Goal: Task Accomplishment & Management: Manage account settings

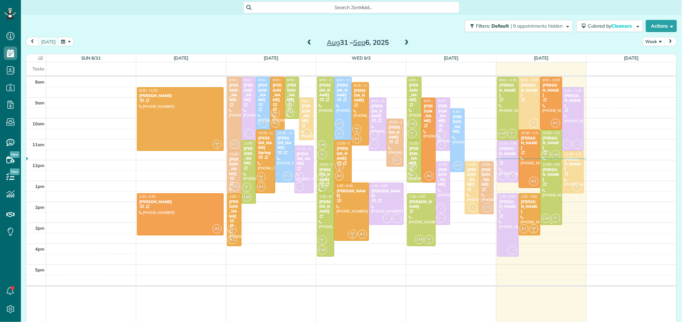
scroll to position [3, 3]
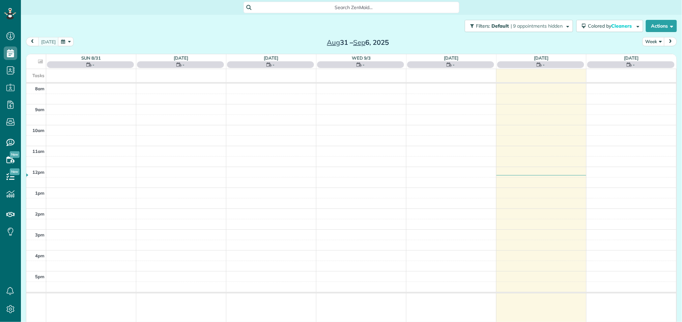
scroll to position [3, 3]
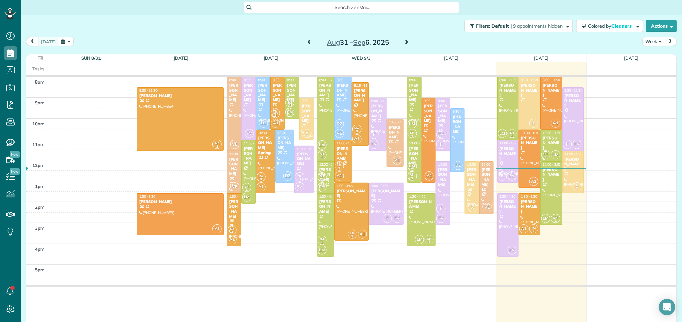
click at [404, 47] on span at bounding box center [406, 43] width 7 height 10
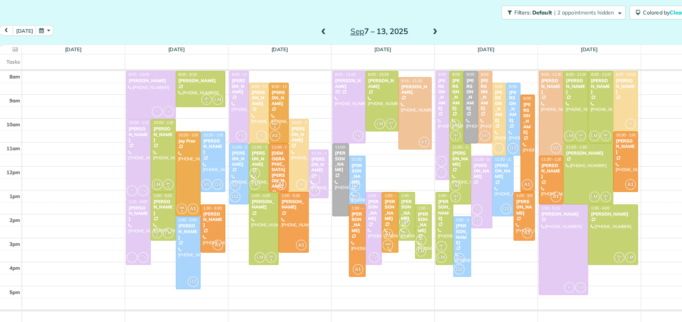
click at [367, 193] on div "Ashley Westrom" at bounding box center [367, 199] width 10 height 20
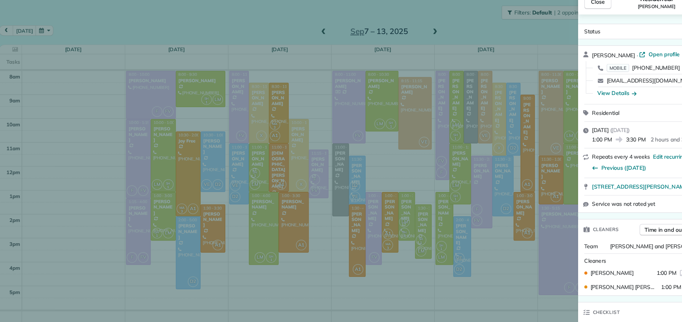
scroll to position [52, 0]
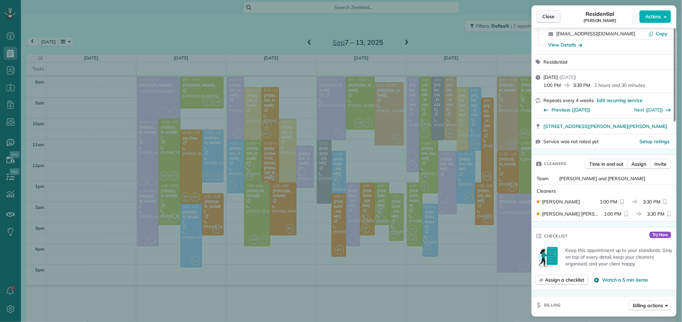
click at [543, 14] on span "Close" at bounding box center [548, 16] width 12 height 7
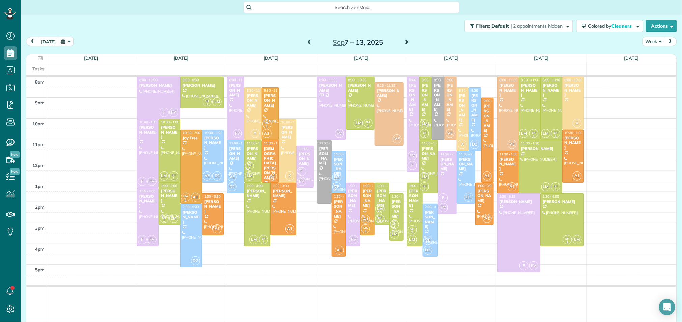
click at [151, 221] on div at bounding box center [147, 217] width 21 height 58
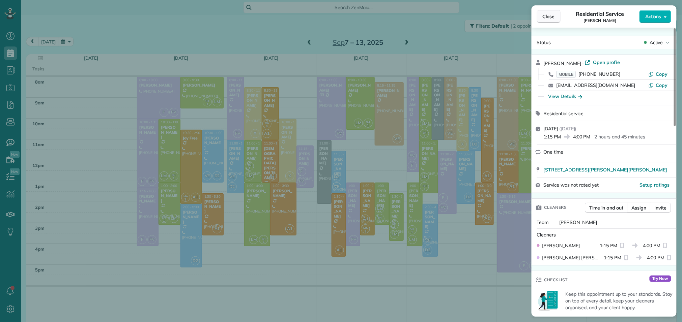
click at [551, 18] on span "Close" at bounding box center [548, 16] width 12 height 7
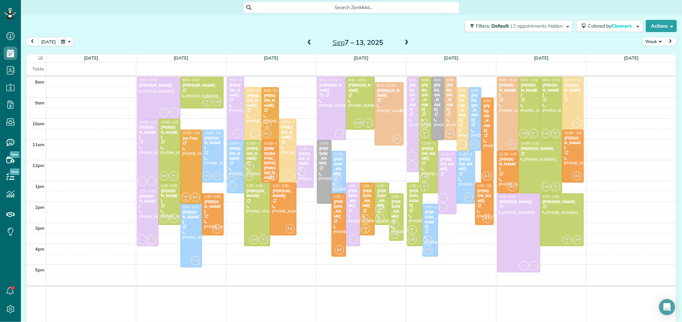
click at [146, 210] on div at bounding box center [147, 217] width 21 height 58
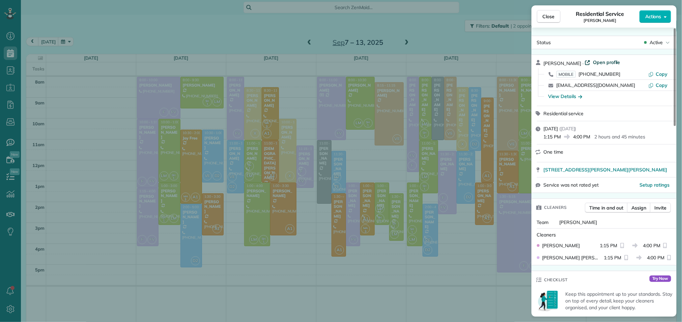
click at [602, 59] on span "Open profile" at bounding box center [606, 62] width 27 height 7
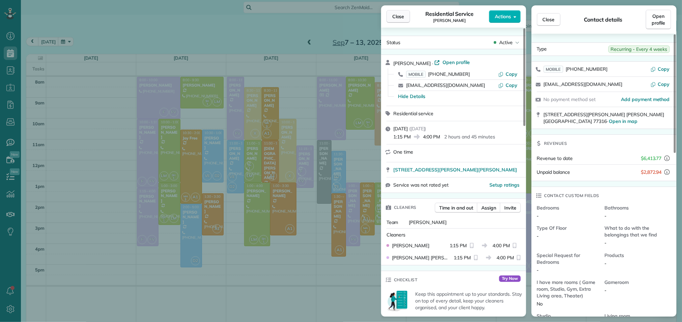
click at [407, 15] on button "Close" at bounding box center [398, 16] width 24 height 13
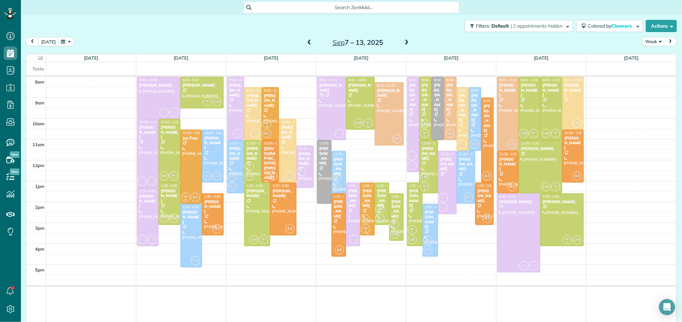
click at [369, 194] on div "Ashley Westrom" at bounding box center [367, 199] width 10 height 20
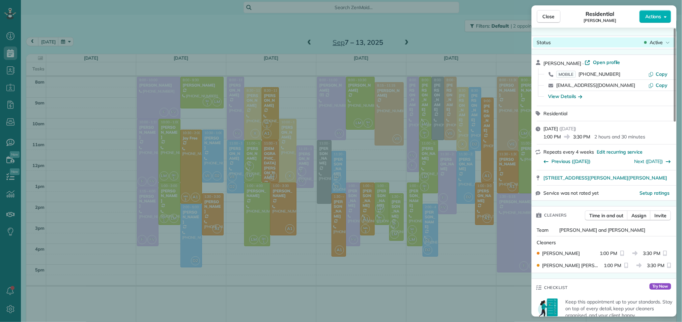
click at [652, 41] on span "Active" at bounding box center [655, 42] width 13 height 7
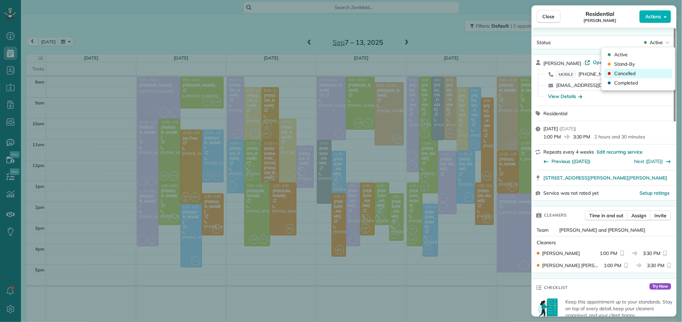
click at [626, 73] on span "Cancelled" at bounding box center [624, 73] width 21 height 7
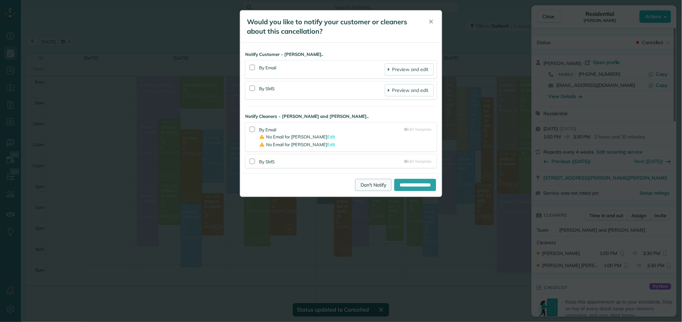
click at [357, 187] on link "Don't Notify" at bounding box center [373, 185] width 36 height 12
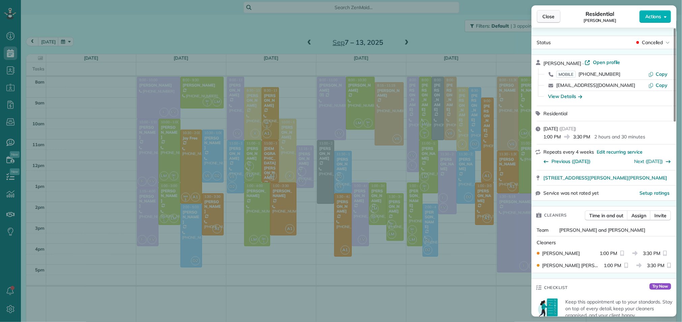
click at [546, 13] on span "Close" at bounding box center [548, 16] width 12 height 7
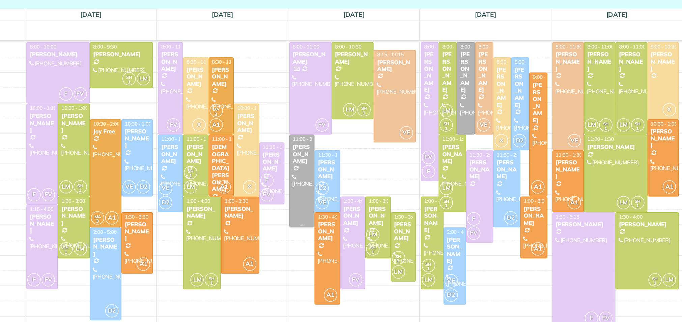
click at [325, 169] on div at bounding box center [325, 172] width 17 height 63
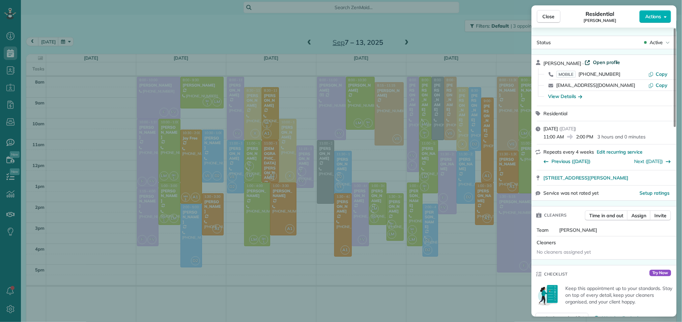
click at [604, 61] on span "Open profile" at bounding box center [606, 62] width 27 height 7
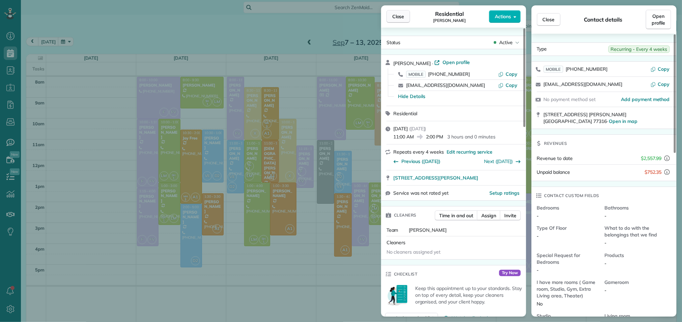
click at [403, 18] on span "Close" at bounding box center [398, 16] width 12 height 7
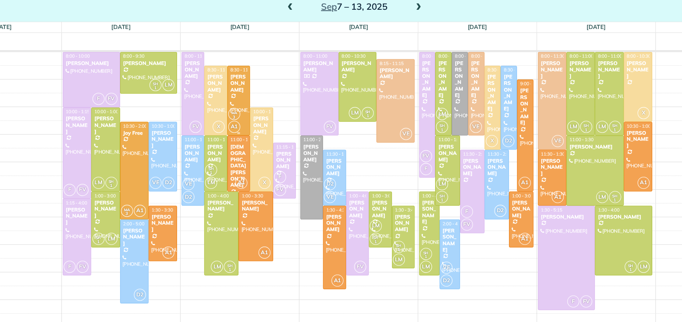
click at [273, 104] on div "Jose Miguel Santes" at bounding box center [270, 100] width 13 height 14
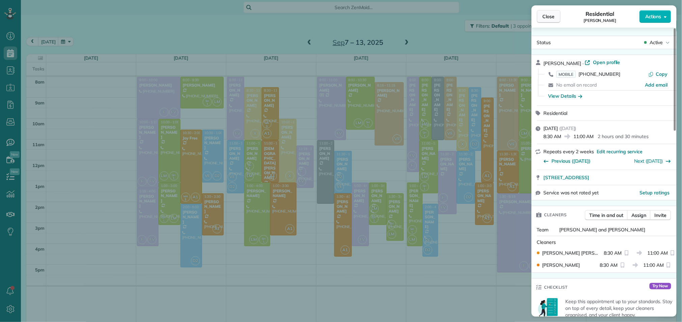
click at [556, 17] on button "Close" at bounding box center [549, 16] width 24 height 13
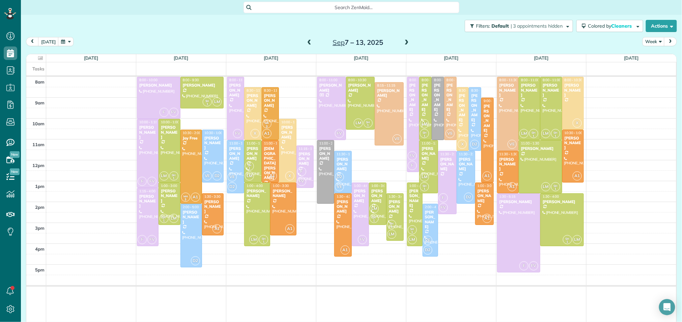
click at [311, 42] on span at bounding box center [308, 43] width 7 height 6
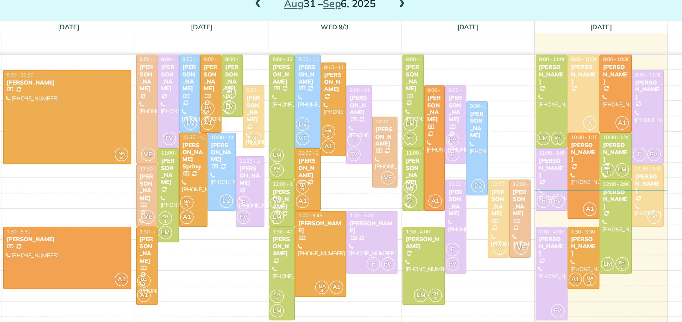
click at [406, 42] on span at bounding box center [406, 43] width 7 height 6
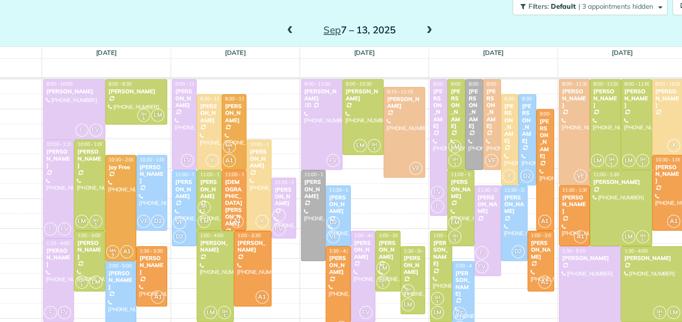
scroll to position [9, 0]
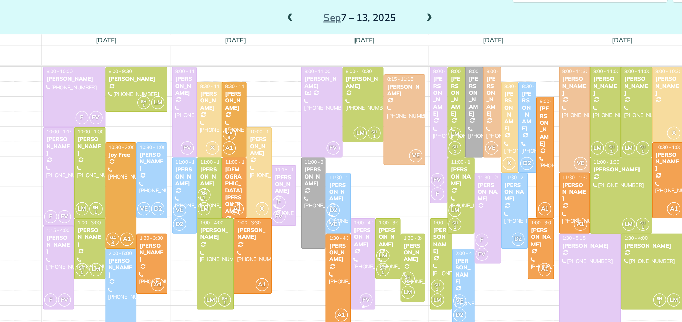
click at [358, 182] on div "Elizabeth Reina" at bounding box center [360, 187] width 13 height 14
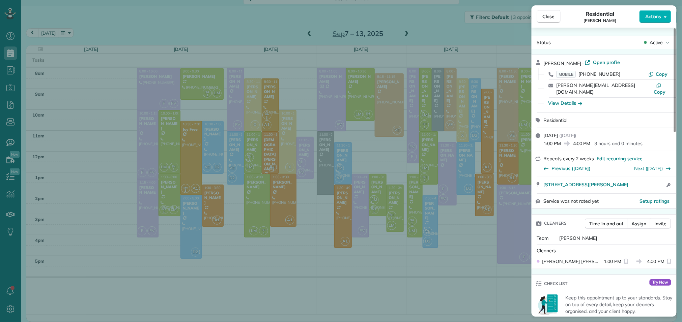
scroll to position [3, 0]
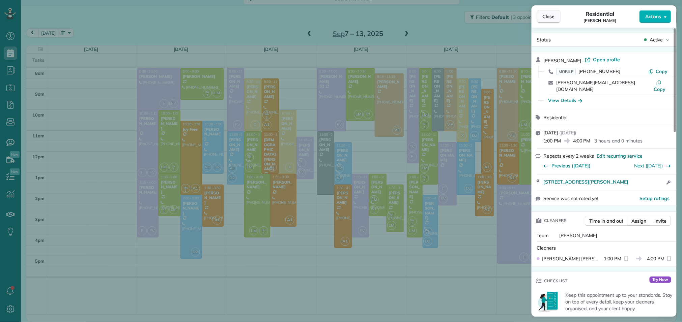
click at [545, 15] on span "Close" at bounding box center [548, 16] width 12 height 7
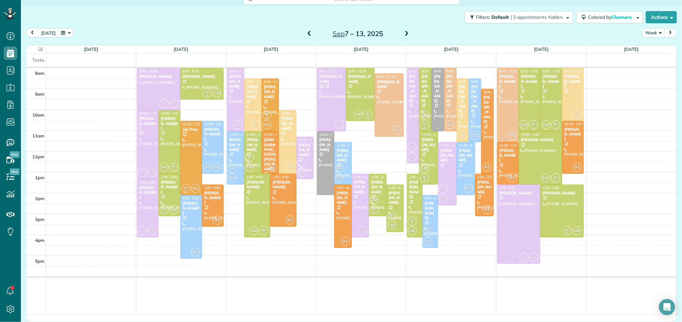
click at [305, 35] on span at bounding box center [308, 34] width 7 height 6
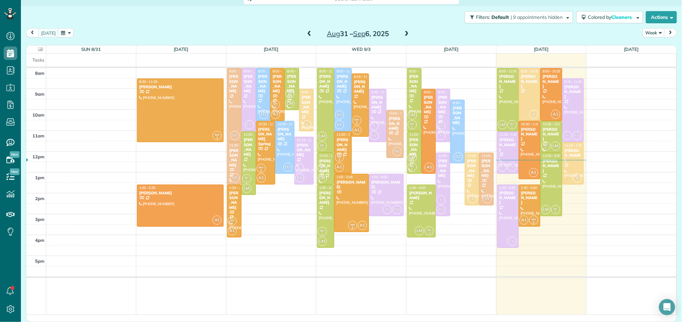
click at [407, 34] on span at bounding box center [406, 34] width 7 height 6
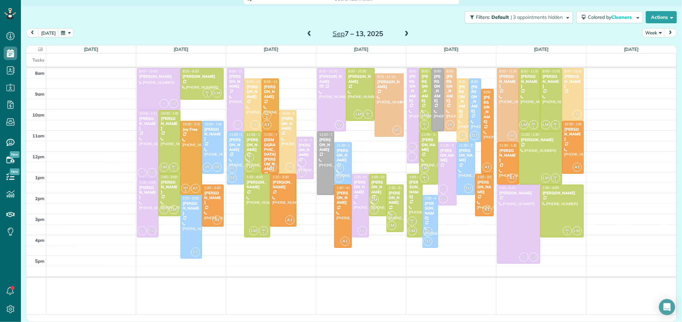
click at [308, 33] on span at bounding box center [308, 34] width 7 height 6
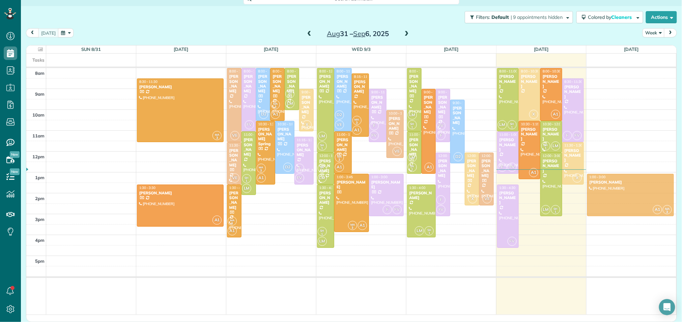
drag, startPoint x: 531, startPoint y: 204, endPoint x: 620, endPoint y: 192, distance: 89.8
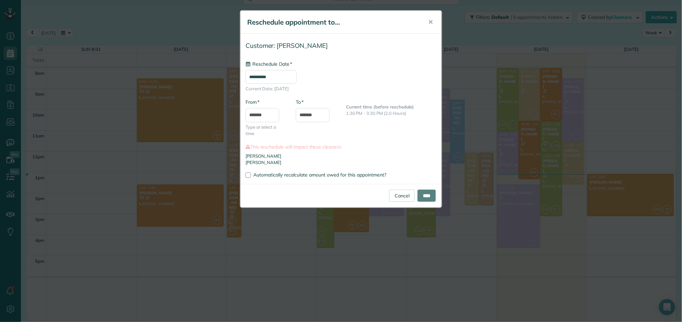
type input "**********"
click at [429, 196] on input "****" at bounding box center [426, 196] width 18 height 12
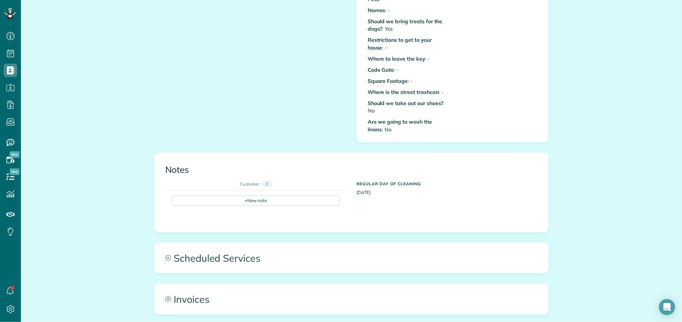
scroll to position [379, 0]
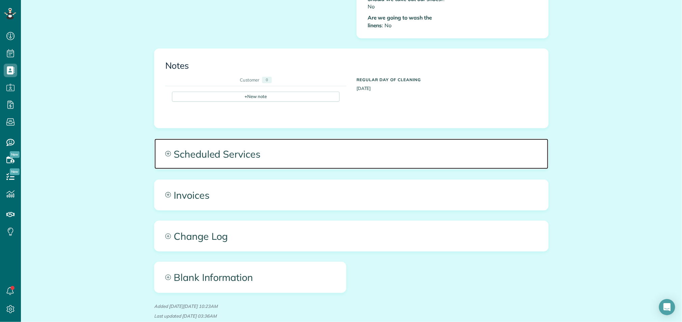
click at [230, 142] on span "Scheduled Services" at bounding box center [351, 154] width 394 height 30
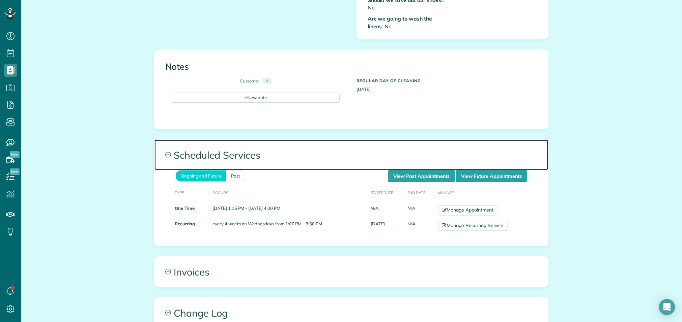
scroll to position [378, 0]
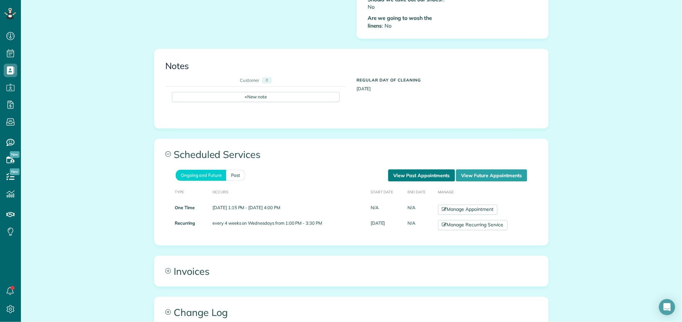
click at [428, 170] on link "View Past Appointments" at bounding box center [421, 176] width 67 height 12
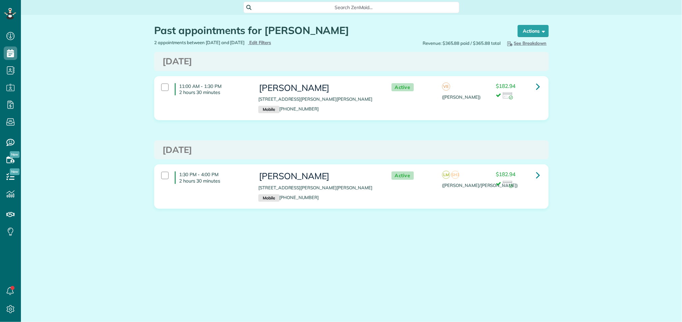
scroll to position [3, 3]
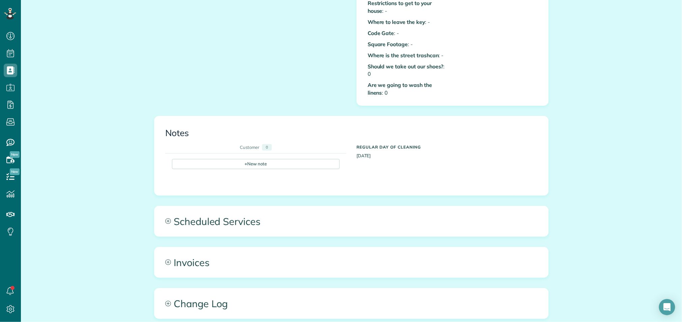
scroll to position [340, 0]
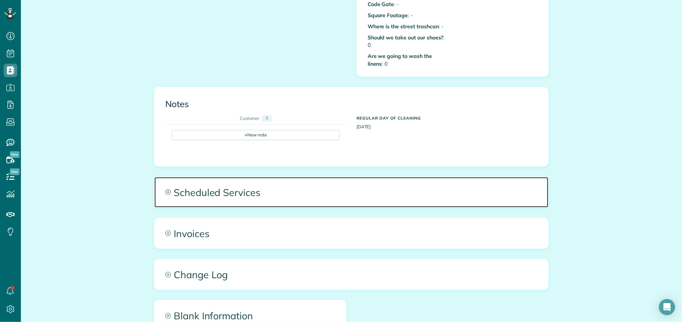
click at [257, 186] on span "Scheduled Services" at bounding box center [351, 192] width 394 height 30
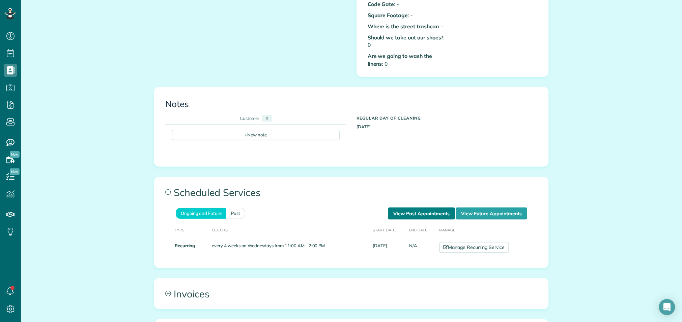
click at [412, 208] on link "View Past Appointments" at bounding box center [421, 214] width 67 height 12
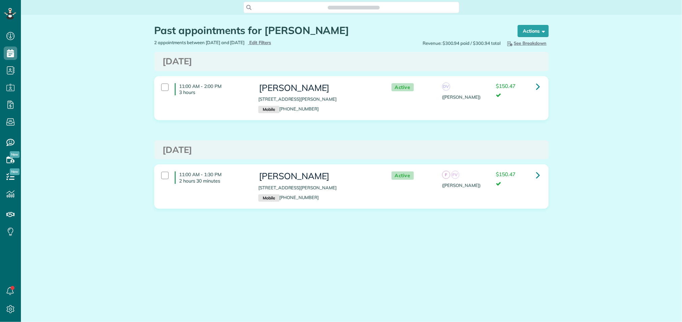
scroll to position [3, 3]
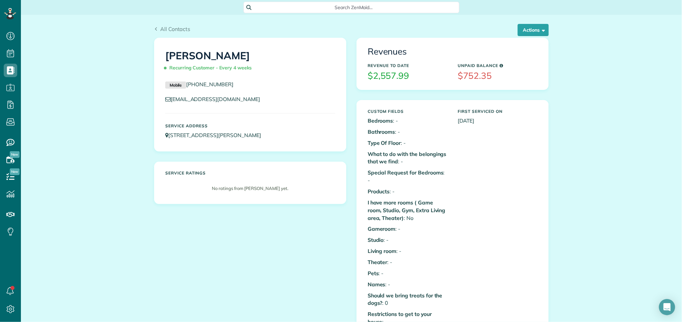
scroll to position [3, 3]
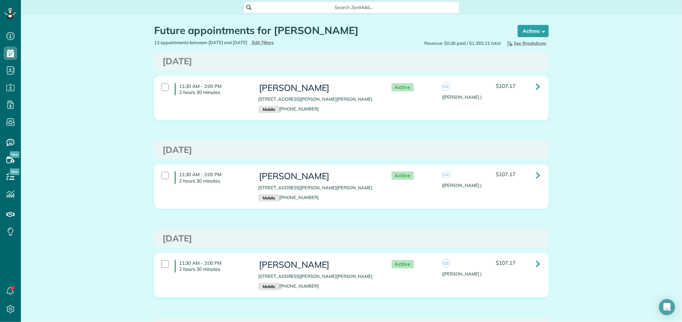
scroll to position [3, 3]
